Goal: Find specific page/section: Find specific page/section

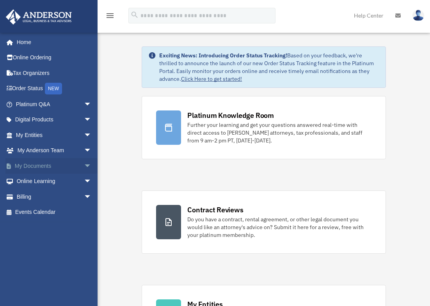
click at [37, 163] on link "My Documents arrow_drop_down" at bounding box center [54, 166] width 98 height 16
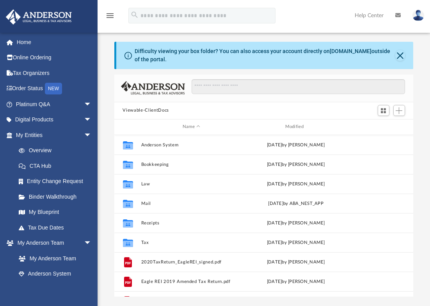
scroll to position [172, 294]
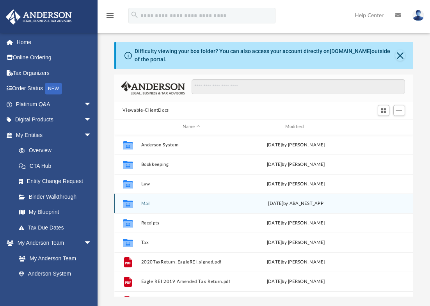
click at [122, 202] on icon "Collaborated Folder" at bounding box center [127, 203] width 12 height 12
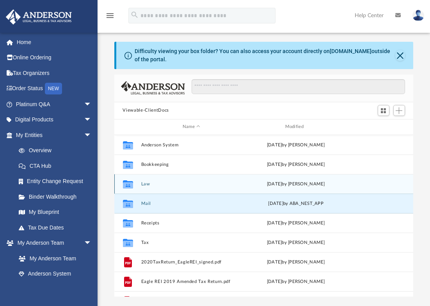
click at [126, 185] on icon "grid" at bounding box center [128, 184] width 10 height 8
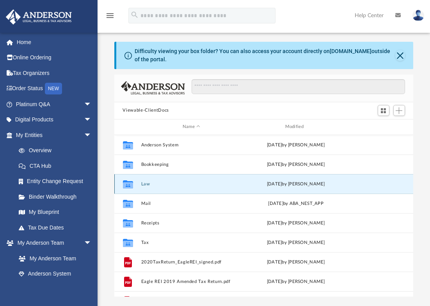
click at [126, 185] on icon "grid" at bounding box center [128, 184] width 10 height 8
click at [126, 185] on icon "grid" at bounding box center [128, 185] width 10 height 6
click at [148, 183] on button "Law" at bounding box center [191, 184] width 101 height 5
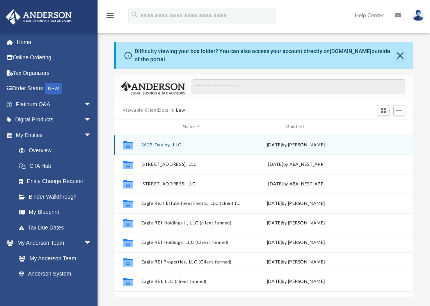
click at [164, 143] on button "2623 Daulby, LLC" at bounding box center [191, 144] width 101 height 5
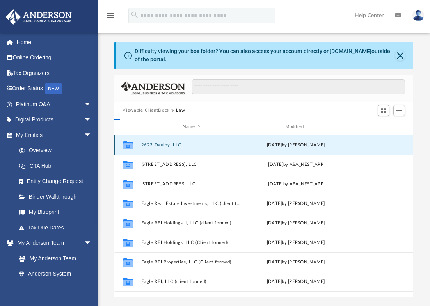
click at [164, 143] on button "2623 Daulby, LLC" at bounding box center [191, 144] width 101 height 5
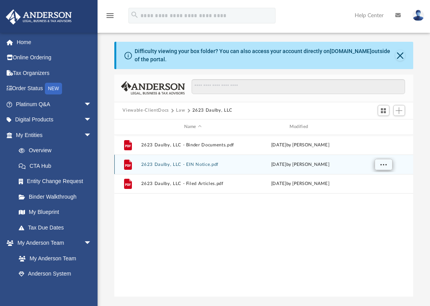
click at [384, 164] on span "More options" at bounding box center [383, 164] width 6 height 4
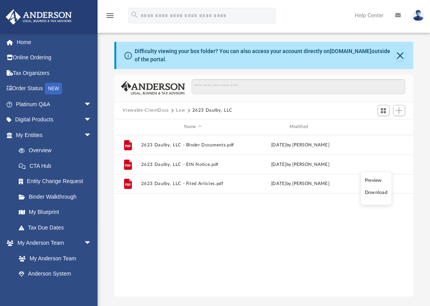
click at [380, 179] on li "Preview" at bounding box center [376, 180] width 23 height 8
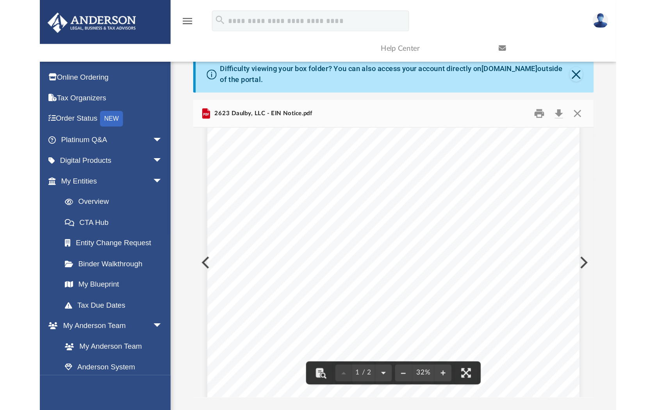
scroll to position [142, 0]
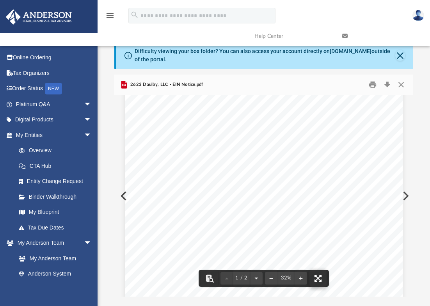
click at [317, 274] on button "File preview" at bounding box center [318, 278] width 17 height 17
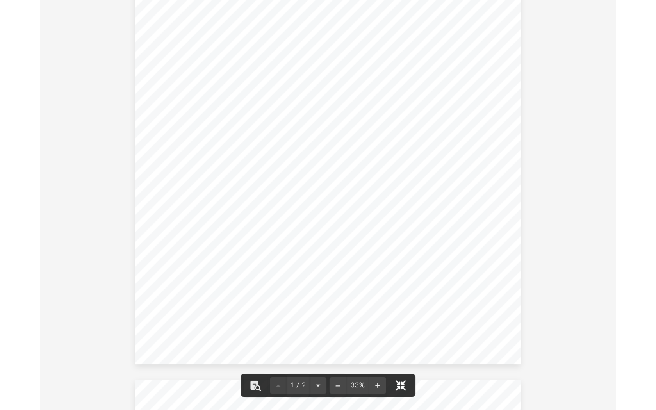
scroll to position [0, 0]
